Goal: Obtain resource: Download file/media

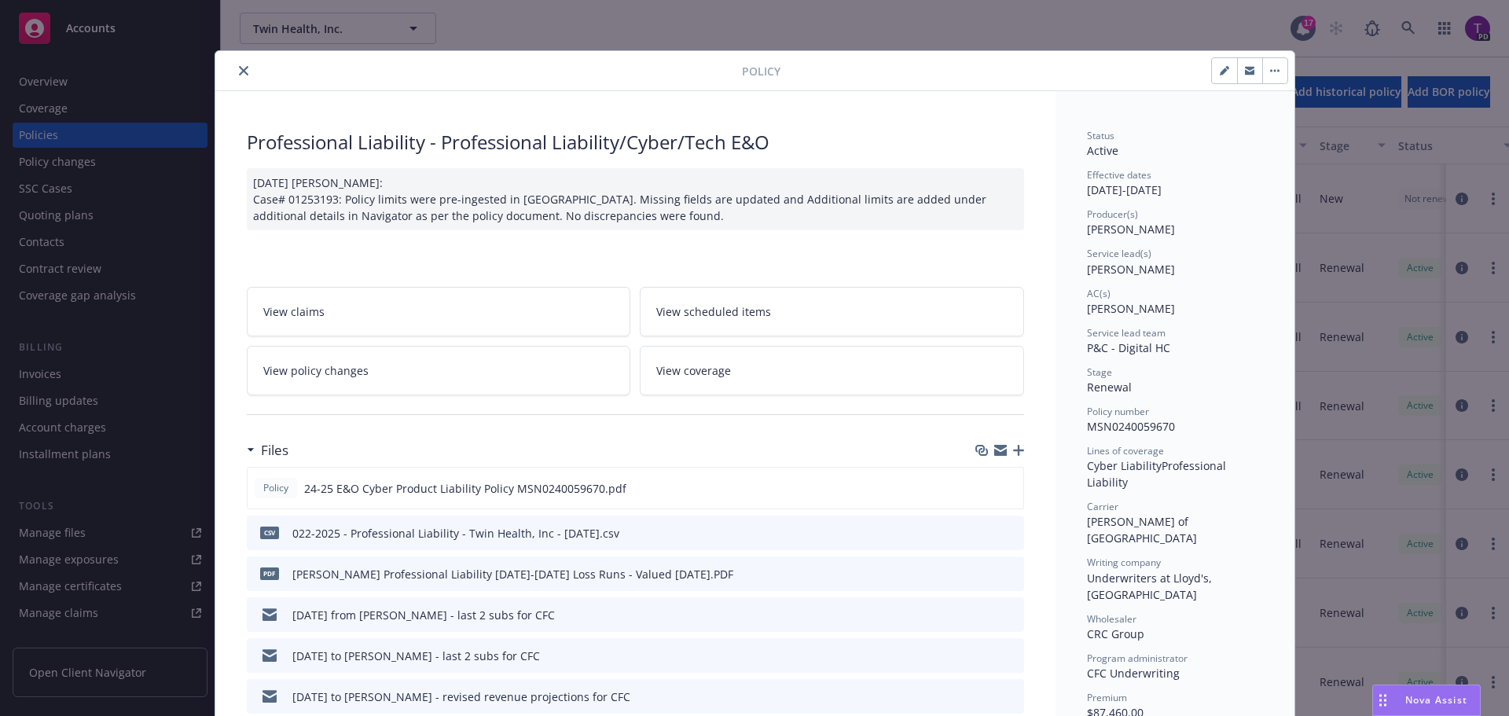
scroll to position [47, 0]
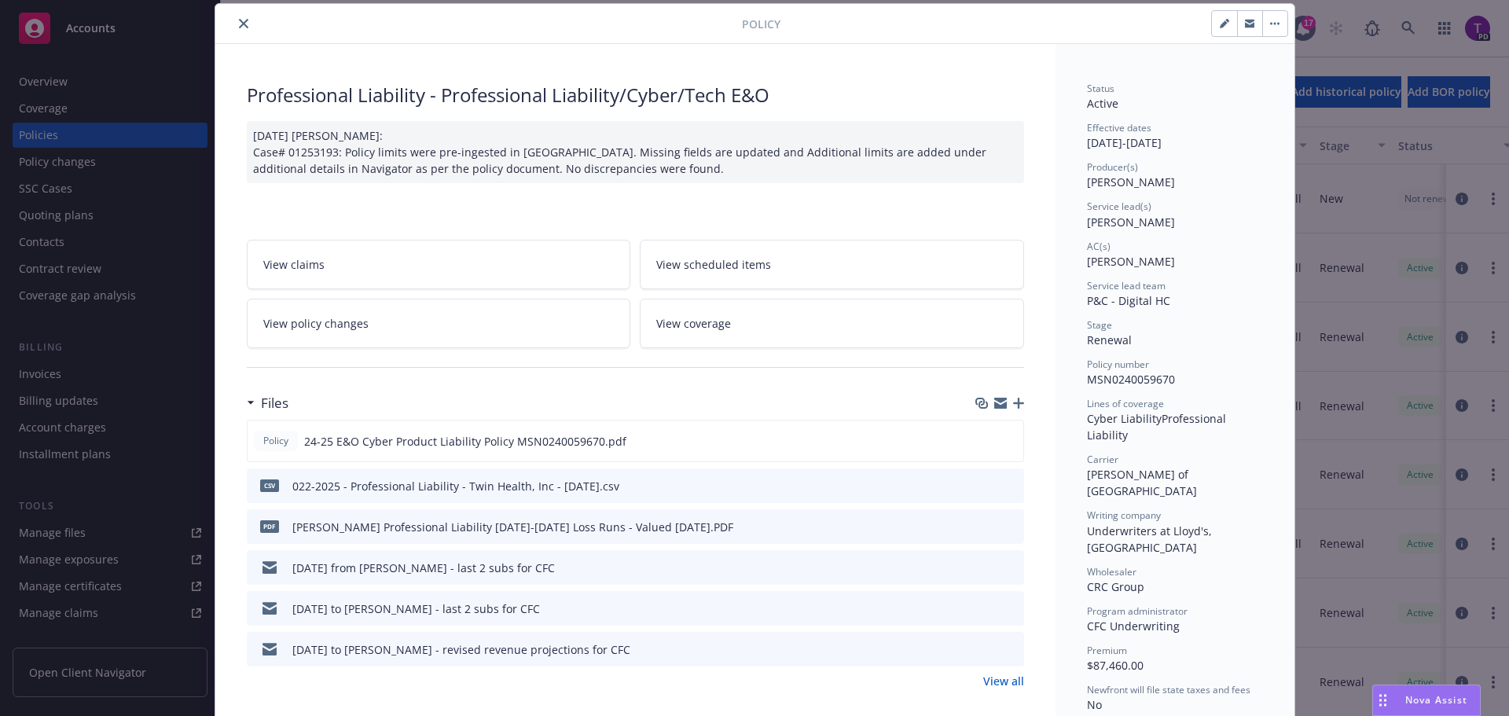
click at [239, 23] on icon "close" at bounding box center [243, 23] width 9 height 9
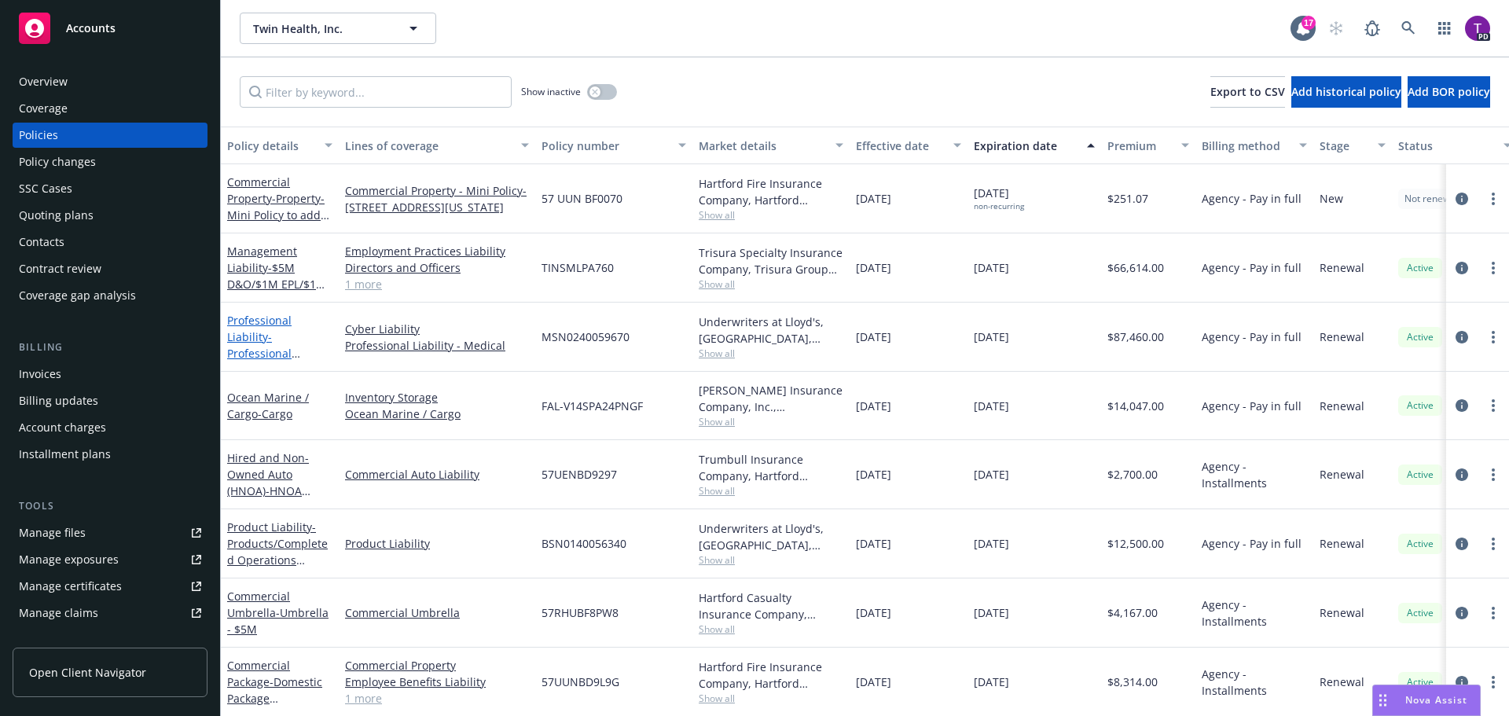
click at [257, 322] on link "Professional Liability - Professional Liability/Cyber/Tech E&O" at bounding box center [279, 353] width 105 height 81
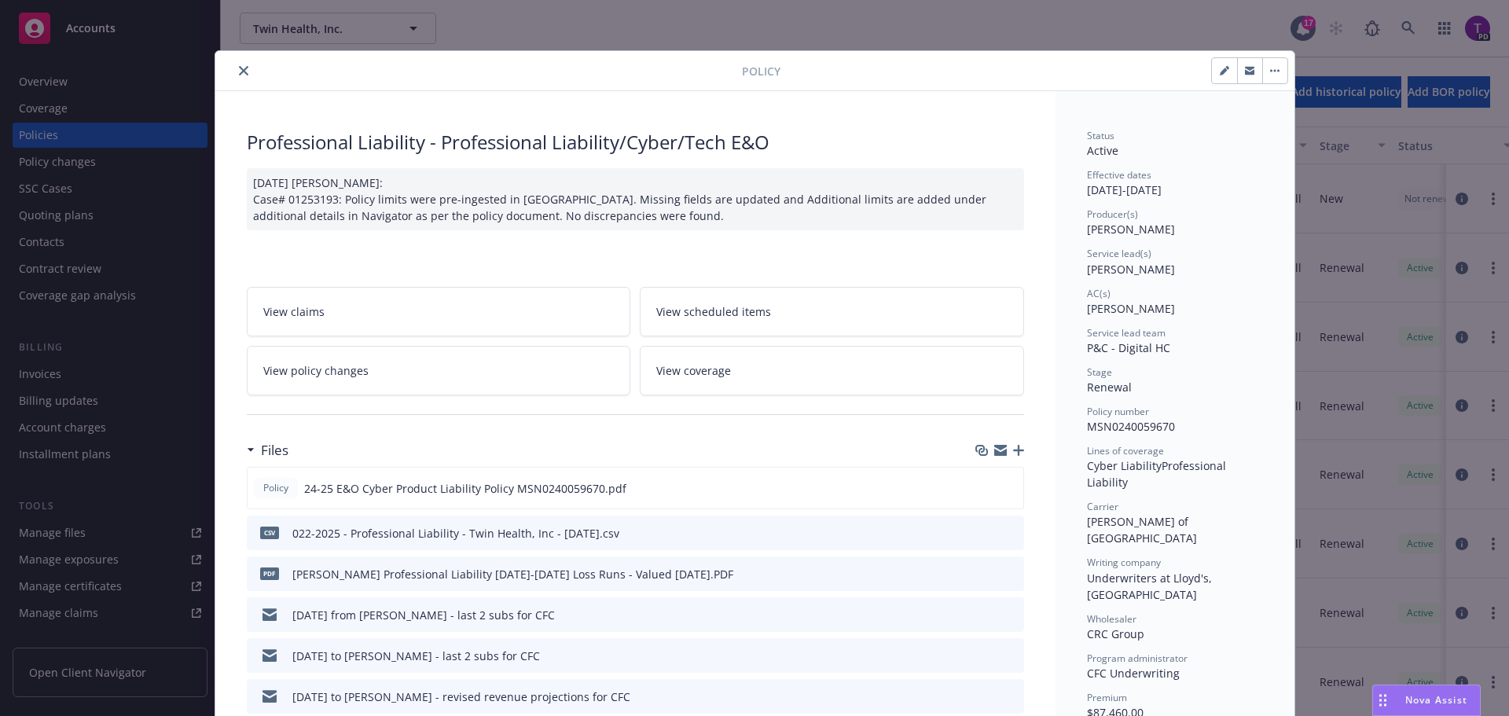
scroll to position [47, 0]
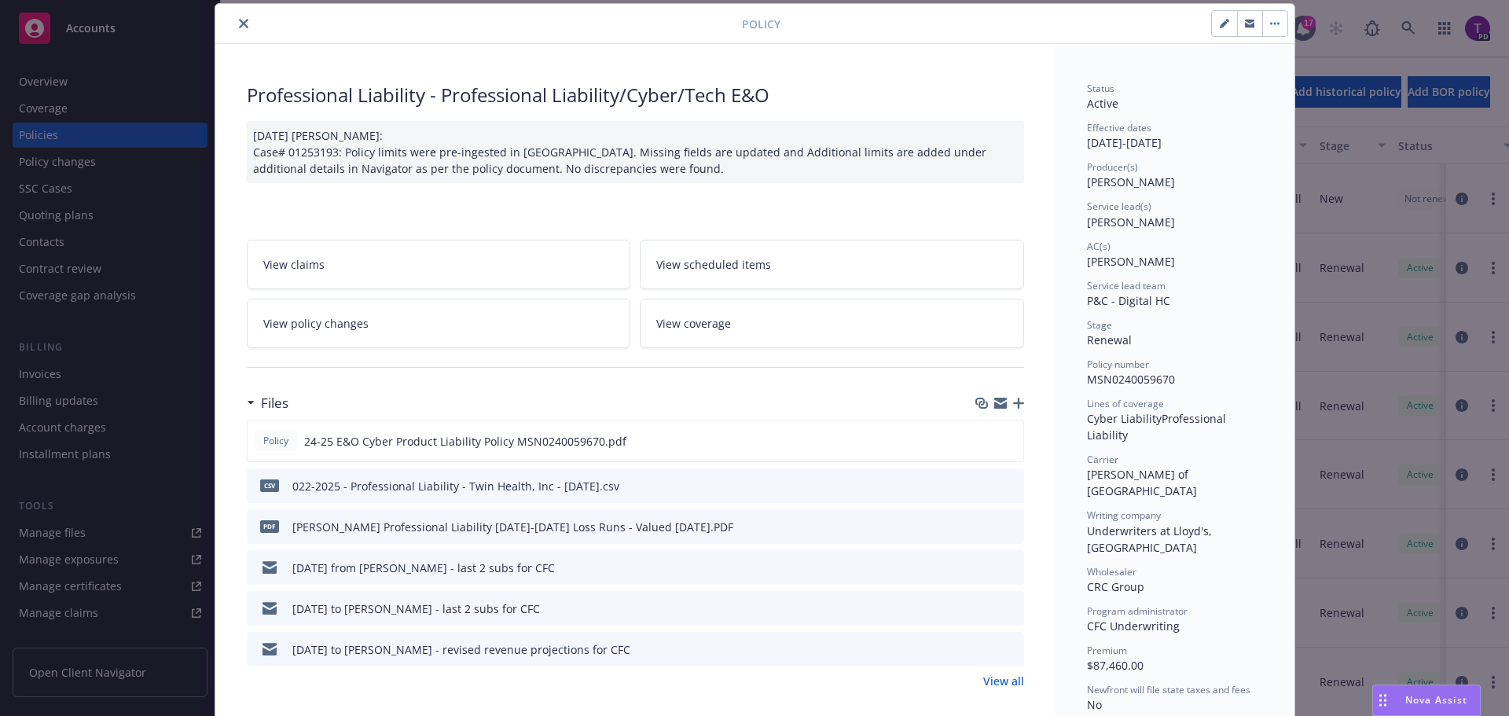
click at [1009, 684] on link "View all" at bounding box center [1003, 681] width 41 height 17
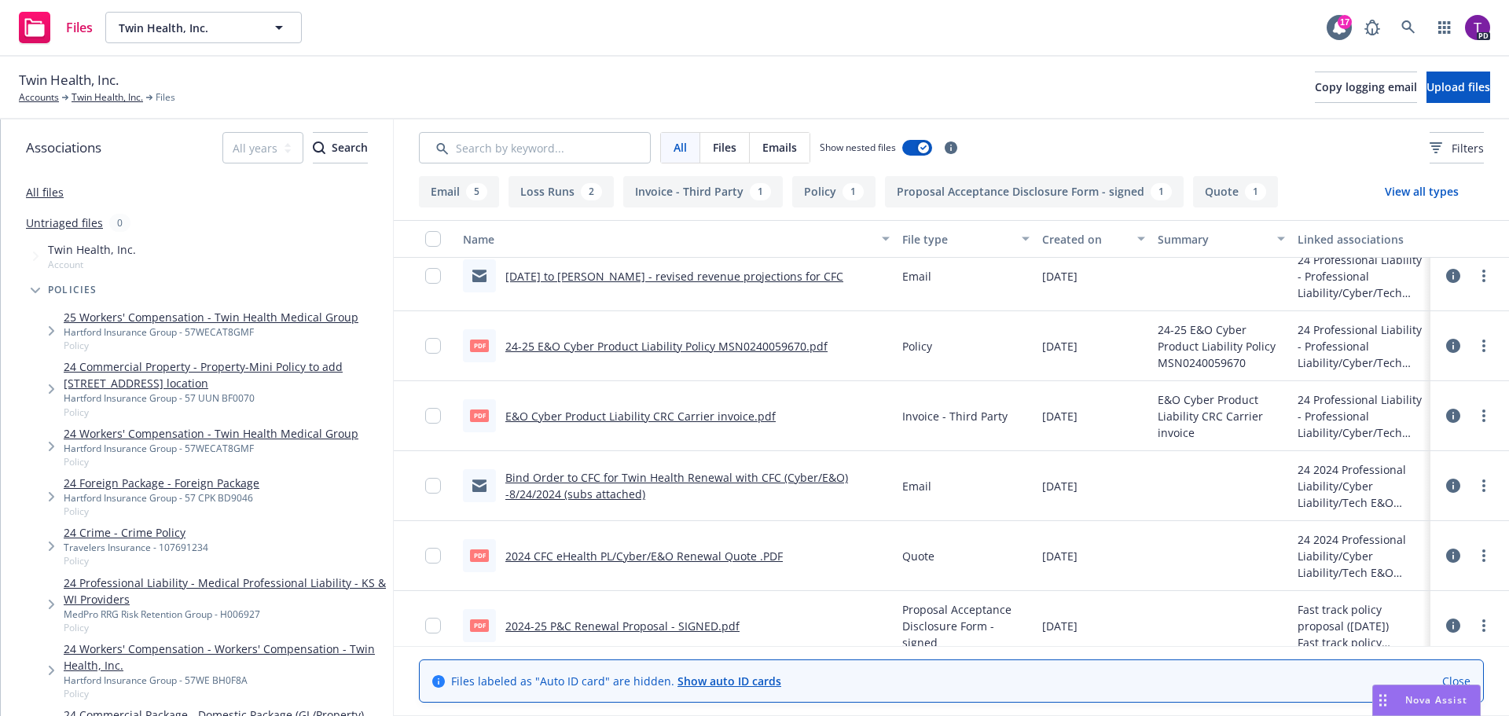
scroll to position [314, 0]
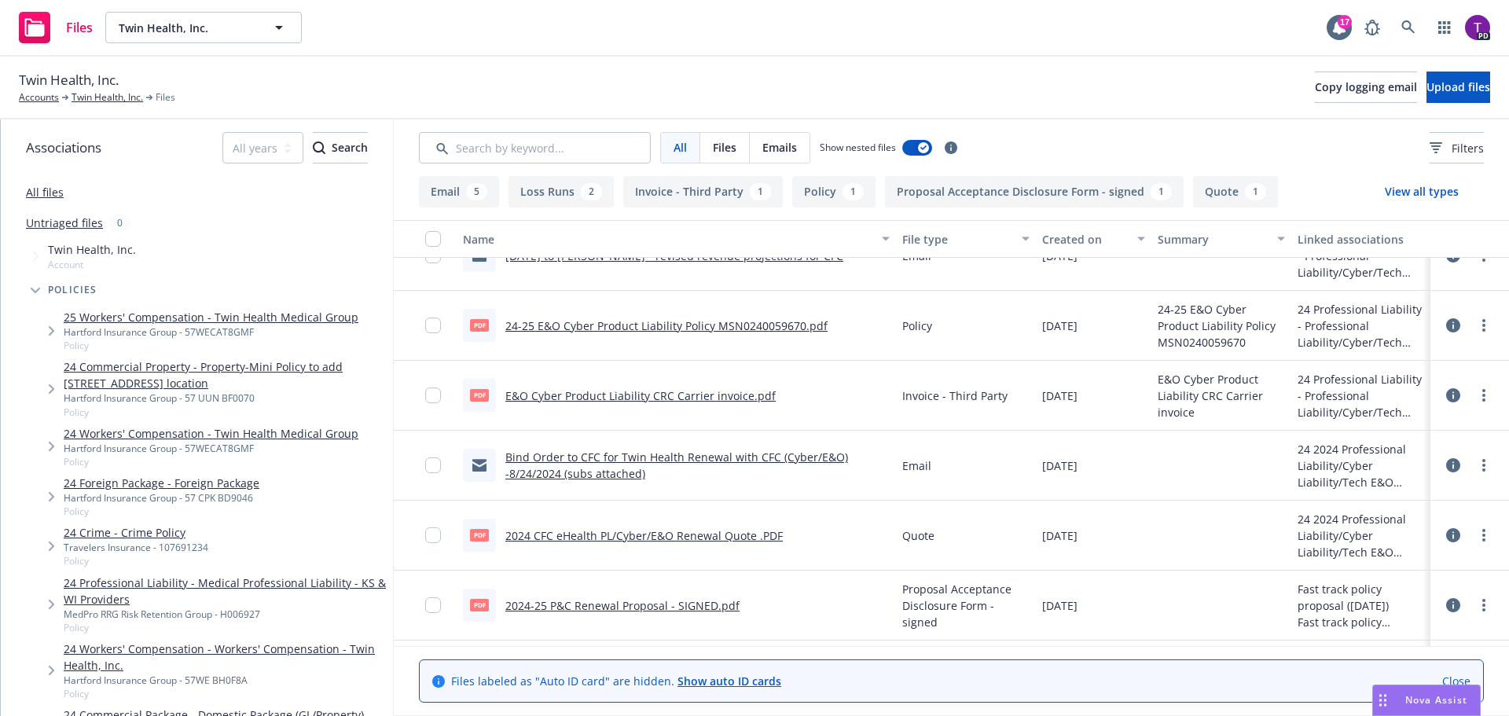
click at [724, 540] on link "2024 CFC eHealth PL/Cyber/E&O Renewal Quote .PDF" at bounding box center [645, 535] width 278 height 15
